Goal: Task Accomplishment & Management: Manage account settings

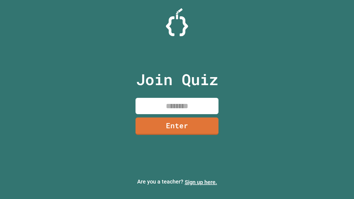
click at [201, 182] on link "Sign up here." at bounding box center [201, 182] width 32 height 7
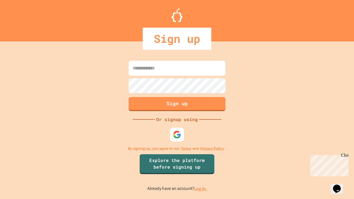
click at [201, 189] on link "Log in." at bounding box center [200, 189] width 13 height 6
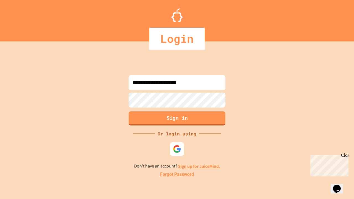
type input "**********"
